Goal: Transaction & Acquisition: Obtain resource

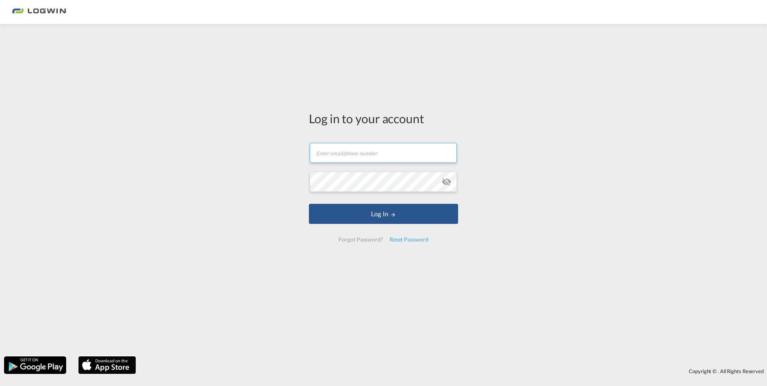
click at [357, 160] on input "text" at bounding box center [383, 153] width 147 height 20
type input "[PERSON_NAME][EMAIL_ADDRESS][DOMAIN_NAME]"
click at [309, 204] on button "Log In" at bounding box center [383, 214] width 149 height 20
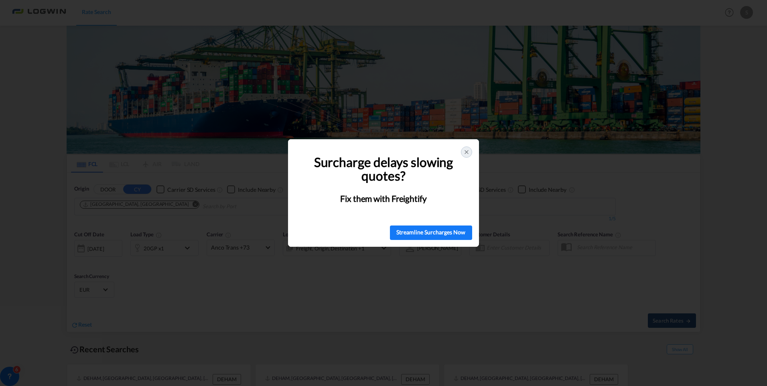
click at [463, 150] on icon at bounding box center [466, 152] width 6 height 6
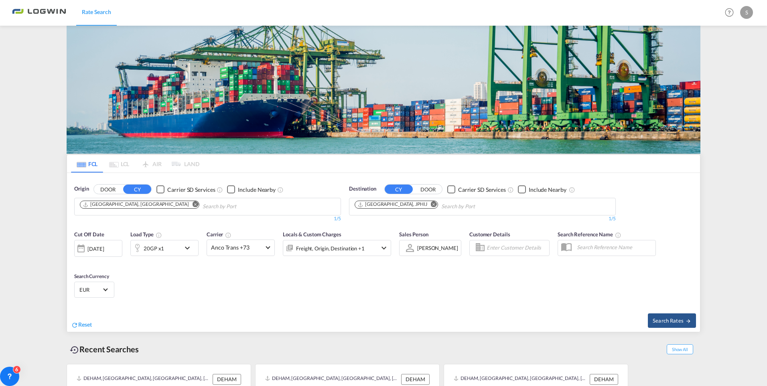
click at [408, 84] on img at bounding box center [383, 90] width 633 height 128
click at [425, 208] on button "Remove" at bounding box center [431, 205] width 12 height 8
type input "cochin"
click at [387, 220] on div "Cochin [GEOGRAPHIC_DATA] INCOK" at bounding box center [416, 225] width 152 height 24
click at [180, 250] on div "20GP x1" at bounding box center [156, 248] width 50 height 16
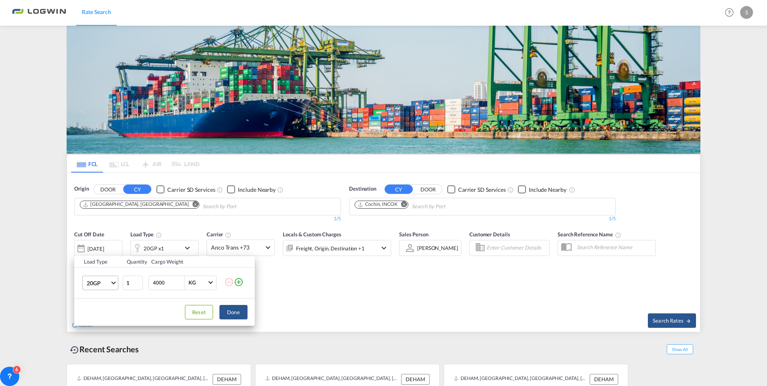
click at [92, 284] on span "20GP" at bounding box center [98, 283] width 23 height 8
click at [101, 322] on md-option "40HC" at bounding box center [107, 321] width 55 height 19
click at [157, 284] on input "4000" at bounding box center [168, 283] width 32 height 14
drag, startPoint x: 168, startPoint y: 281, endPoint x: 135, endPoint y: 272, distance: 34.3
click at [135, 272] on tr "40HC 1 4000 KG KG" at bounding box center [164, 282] width 180 height 31
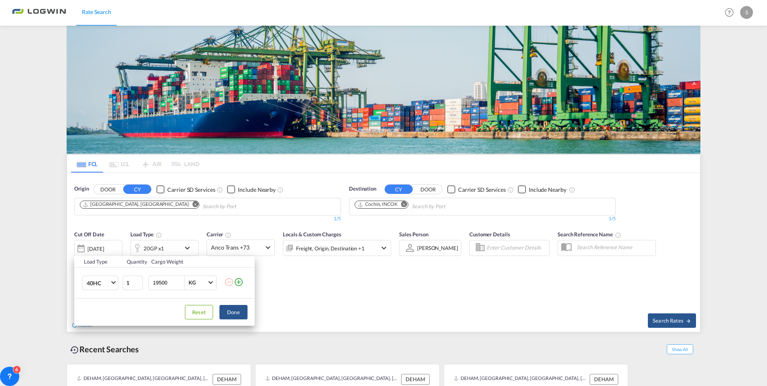
type input "19500"
click at [235, 311] on button "Done" at bounding box center [233, 312] width 28 height 14
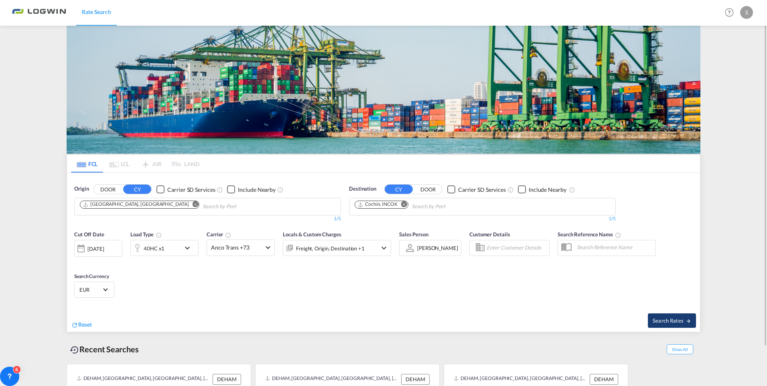
click at [668, 318] on span "Search Rates" at bounding box center [671, 320] width 38 height 6
type input "DEHAM to INCOK / [DATE]"
